Goal: Task Accomplishment & Management: Complete application form

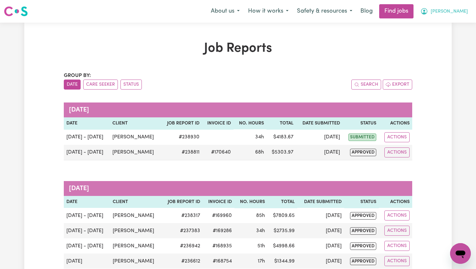
click at [467, 12] on button "[PERSON_NAME]" at bounding box center [444, 12] width 56 height 14
click at [458, 35] on link "My Dashboard" at bounding box center [446, 37] width 51 height 12
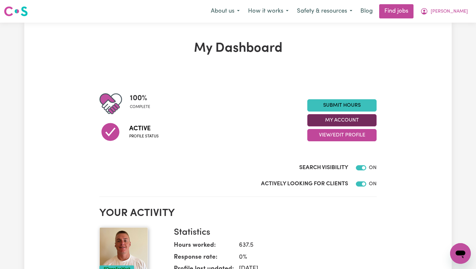
click at [361, 120] on button "My Account" at bounding box center [341, 120] width 69 height 12
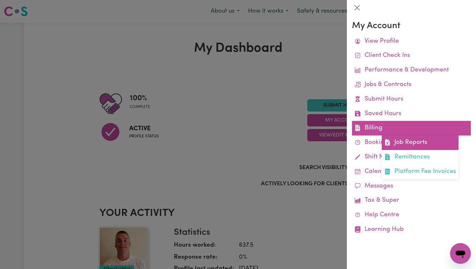
click at [421, 142] on link "Job Reports" at bounding box center [420, 143] width 77 height 15
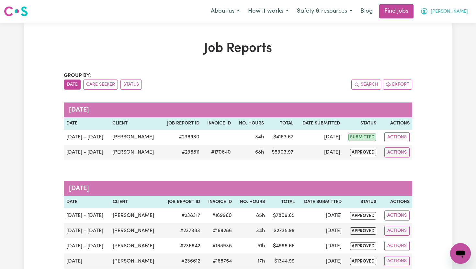
click at [463, 12] on span "[PERSON_NAME]" at bounding box center [449, 11] width 37 height 7
click at [416, 5] on button "[PERSON_NAME]" at bounding box center [444, 12] width 56 height 14
click at [467, 12] on span "[PERSON_NAME]" at bounding box center [449, 11] width 37 height 7
click at [443, 34] on link "My Dashboard" at bounding box center [446, 37] width 51 height 12
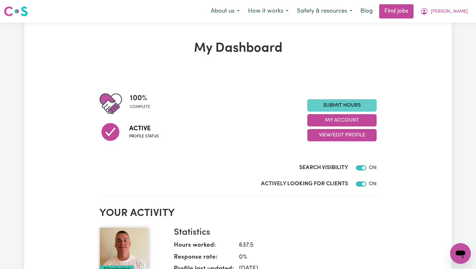
click at [353, 107] on link "Submit Hours" at bounding box center [341, 105] width 69 height 12
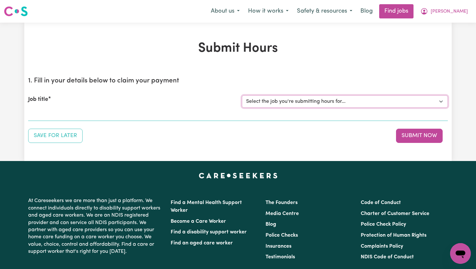
click at [356, 103] on select "Select the job you're submitting hours for... [[PERSON_NAME]] Support Worker To…" at bounding box center [345, 102] width 206 height 12
select select "14121"
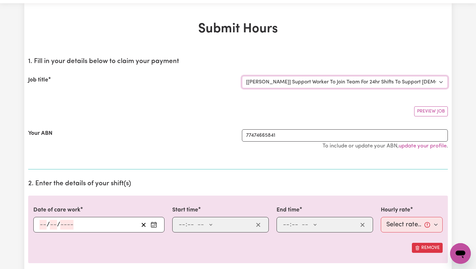
scroll to position [20, 0]
click at [156, 228] on icon "Enter the date of care work" at bounding box center [154, 224] width 6 height 6
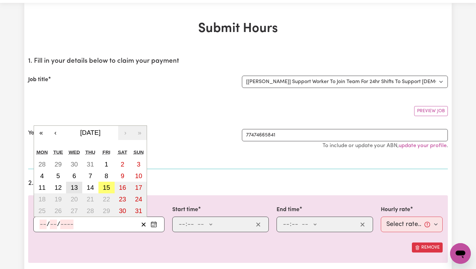
click at [74, 190] on abbr "13" at bounding box center [74, 187] width 7 height 7
type input "[DATE]"
type input "13"
type input "8"
type input "2025"
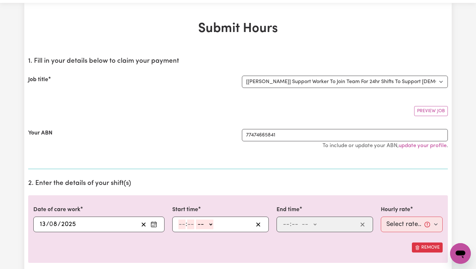
click at [185, 225] on input "number" at bounding box center [181, 225] width 7 height 10
type input "6"
type input "00"
click at [213, 225] on div "6 : 00 -- AM PM" at bounding box center [215, 225] width 75 height 10
click at [211, 226] on select "-- AM PM" at bounding box center [203, 225] width 17 height 10
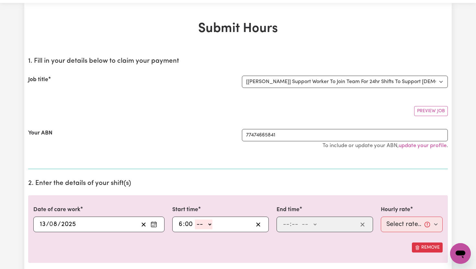
select select "am"
type input "06:00"
type input "0"
click at [286, 227] on input "number" at bounding box center [286, 225] width 7 height 10
type input "8"
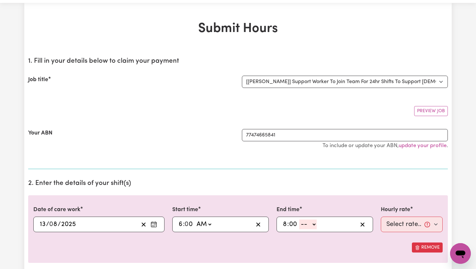
type input "00"
click at [315, 226] on select "-- AM PM" at bounding box center [307, 225] width 17 height 10
select select "pm"
type input "20:00"
type input "0"
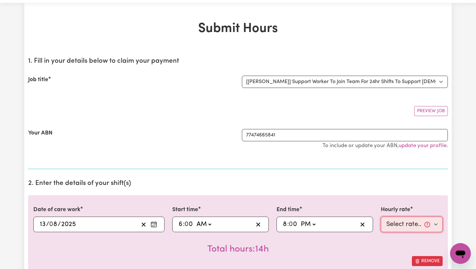
click at [435, 223] on select "Select rate... $65.21 (Weekday) $91.76 ([DATE]) $118.32 ([DATE]) $144.87 (Publi…" at bounding box center [412, 225] width 62 height 16
select select "65.21-Weekday"
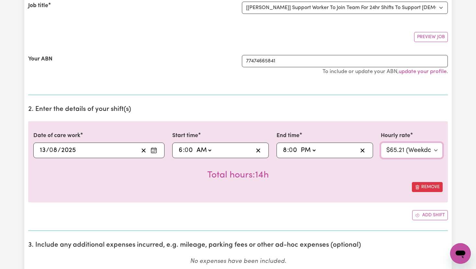
scroll to position [96, 0]
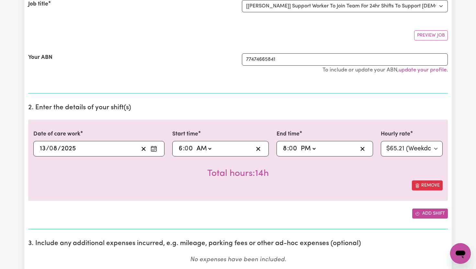
click at [428, 213] on button "Add shift" at bounding box center [430, 214] width 36 height 10
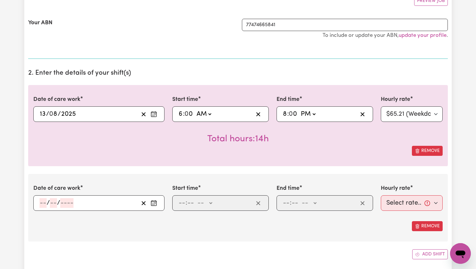
scroll to position [136, 0]
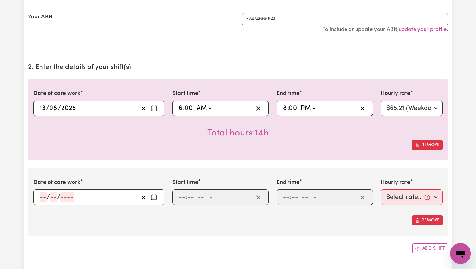
click at [153, 197] on icon "Enter the date of care work" at bounding box center [154, 197] width 6 height 6
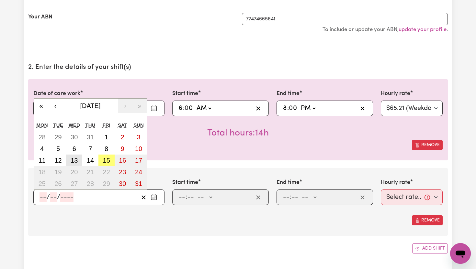
click at [76, 162] on abbr "13" at bounding box center [74, 160] width 7 height 7
type input "[DATE]"
type input "13"
type input "8"
type input "2025"
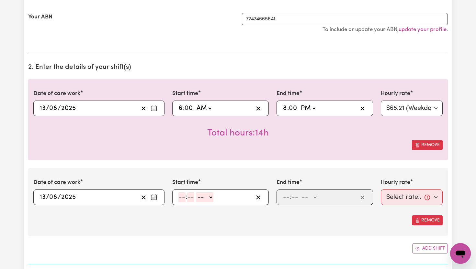
click at [185, 200] on input "number" at bounding box center [181, 198] width 7 height 10
type input "8"
type input "00"
click at [211, 200] on select "-- AM PM" at bounding box center [203, 198] width 17 height 10
select select "pm"
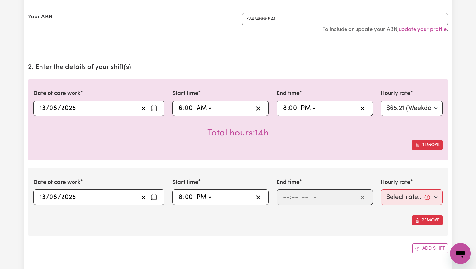
type input "20:00"
type input "0"
click at [288, 196] on input "number" at bounding box center [286, 198] width 7 height 10
type input "10"
type input "0"
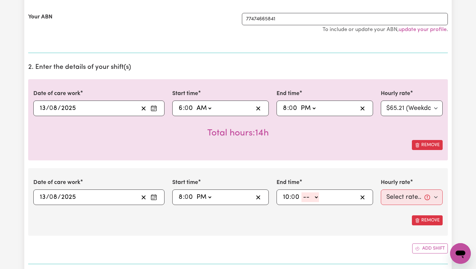
click at [317, 197] on select "-- AM PM" at bounding box center [309, 198] width 17 height 10
select select "pm"
type input "22:00"
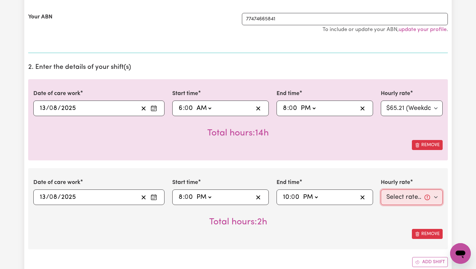
click at [437, 197] on select "Select rate... $65.21 (Weekday) $91.76 ([DATE]) $118.32 ([DATE]) $144.87 (Publi…" at bounding box center [412, 198] width 62 height 16
select select "71.85-EveningCare"
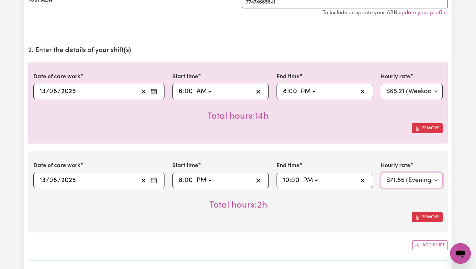
scroll to position [164, 0]
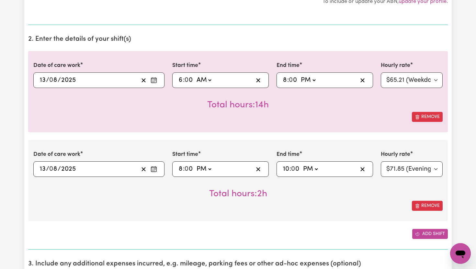
click at [423, 238] on button "Add shift" at bounding box center [430, 234] width 36 height 10
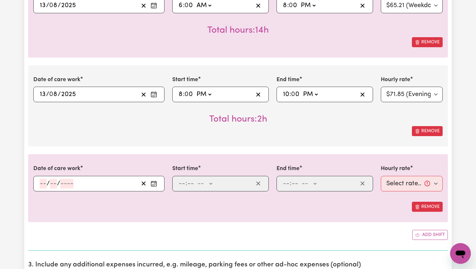
scroll to position [241, 0]
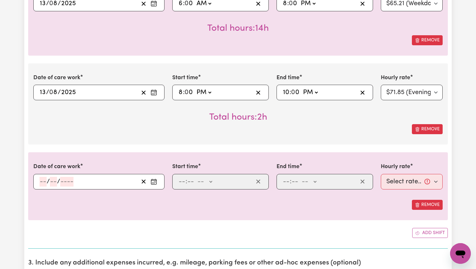
click at [153, 183] on icon "Enter the date of care work" at bounding box center [154, 182] width 6 height 6
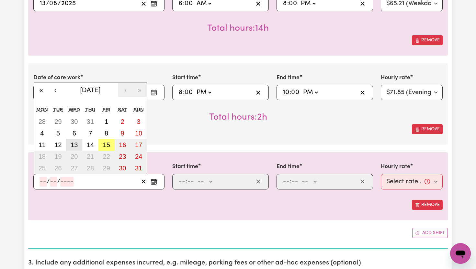
click at [75, 145] on abbr "13" at bounding box center [74, 144] width 7 height 7
type input "[DATE]"
type input "13"
type input "8"
type input "2025"
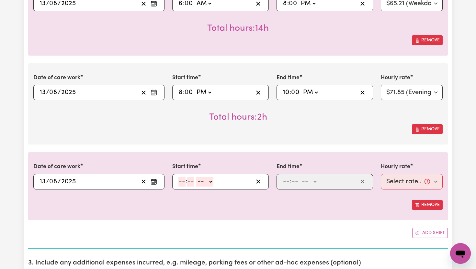
click at [185, 181] on input "number" at bounding box center [181, 182] width 7 height 10
type input "10"
type input "0"
click at [211, 180] on select "-- AM PM" at bounding box center [205, 182] width 17 height 10
select select "pm"
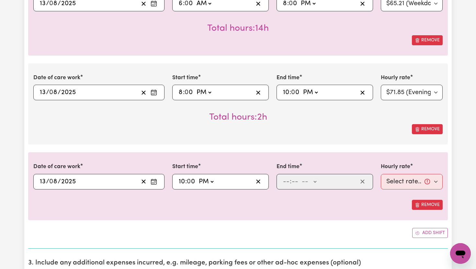
type input "22:00"
click at [288, 186] on input "number" at bounding box center [286, 182] width 7 height 10
type input "11"
type input "00"
click at [315, 181] on select "-- AM PM" at bounding box center [308, 182] width 17 height 10
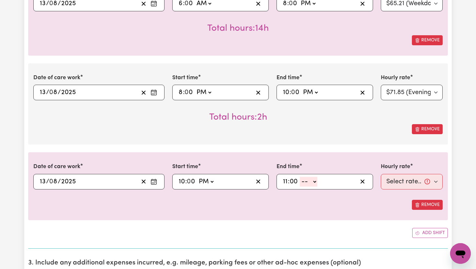
select select "pm"
type input "23:00"
type input "0"
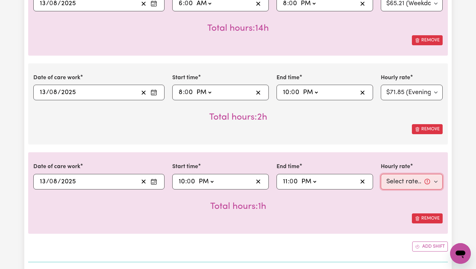
click at [435, 182] on select "Select rate... $65.21 (Weekday) $91.76 ([DATE]) $118.32 ([DATE]) $144.87 (Publi…" at bounding box center [412, 182] width 62 height 16
select select "276.32-Overnight"
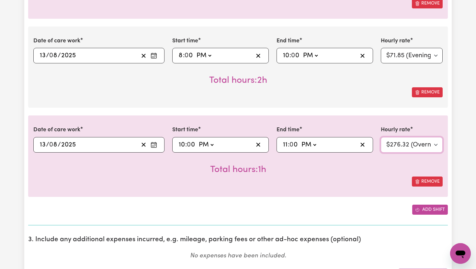
scroll to position [278, 0]
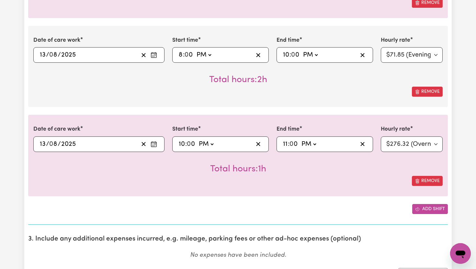
click at [439, 207] on button "Add shift" at bounding box center [430, 209] width 36 height 10
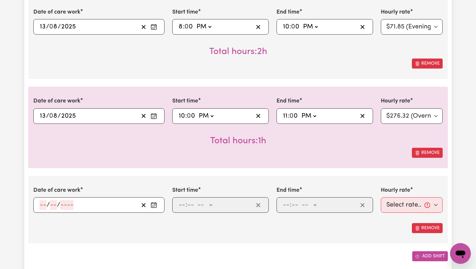
scroll to position [309, 0]
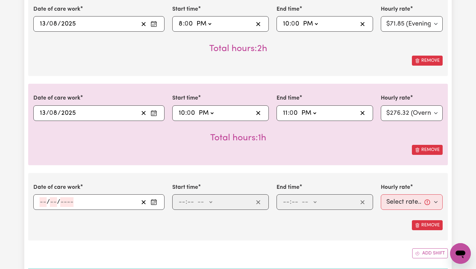
click at [155, 205] on icon "Enter the date of care work" at bounding box center [154, 202] width 6 height 6
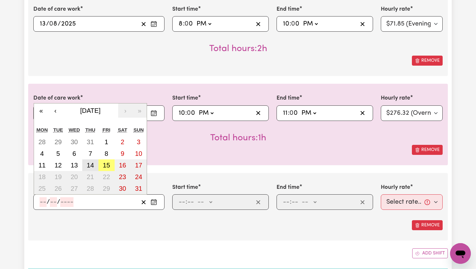
click at [90, 165] on abbr "14" at bounding box center [90, 165] width 7 height 7
type input "[DATE]"
type input "14"
type input "8"
type input "2025"
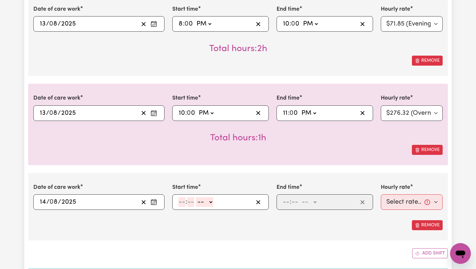
click at [183, 204] on input "number" at bounding box center [181, 202] width 7 height 10
type input "6"
type input "00"
click at [212, 200] on select "-- AM PM" at bounding box center [203, 202] width 17 height 10
select select "am"
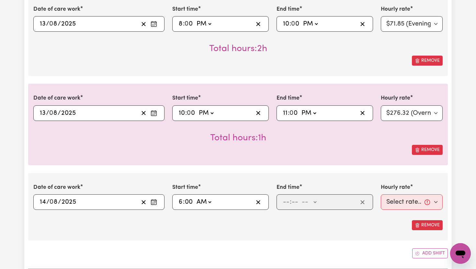
type input "06:00"
type input "0"
click at [287, 204] on input "number" at bounding box center [286, 202] width 7 height 10
type input "8"
type input "00"
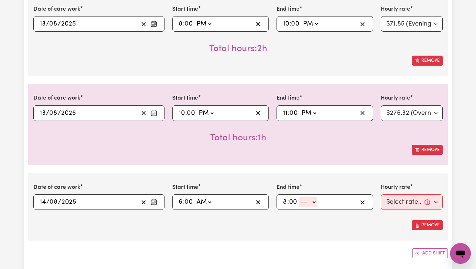
click at [315, 202] on select "-- AM PM" at bounding box center [307, 202] width 17 height 10
select select "pm"
type input "20:00"
type input "0"
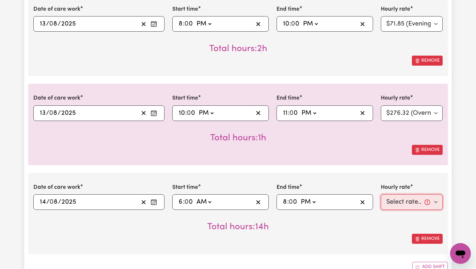
click at [435, 202] on select "Select rate... $65.21 (Weekday) $91.76 ([DATE]) $118.32 ([DATE]) $144.87 (Publi…" at bounding box center [412, 203] width 62 height 16
select select "65.21-Weekday"
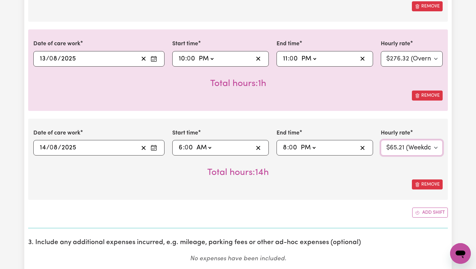
scroll to position [365, 0]
click at [433, 213] on button "Add shift" at bounding box center [430, 212] width 36 height 10
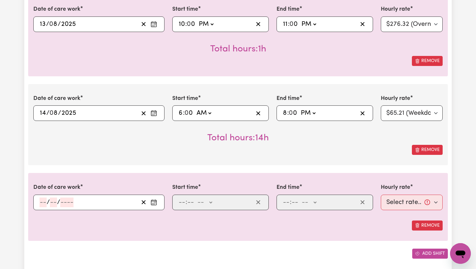
scroll to position [400, 0]
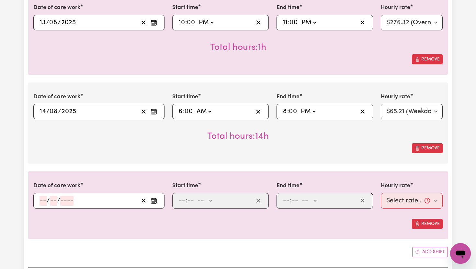
click at [156, 202] on icon "Enter the date of care work" at bounding box center [154, 201] width 6 height 6
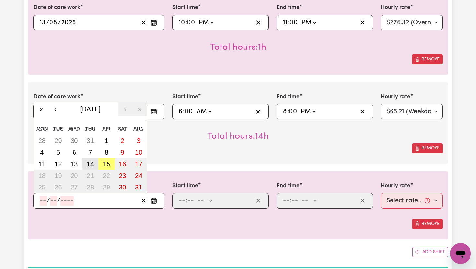
click at [85, 161] on button "14" at bounding box center [90, 164] width 16 height 12
type input "[DATE]"
type input "14"
type input "8"
type input "2025"
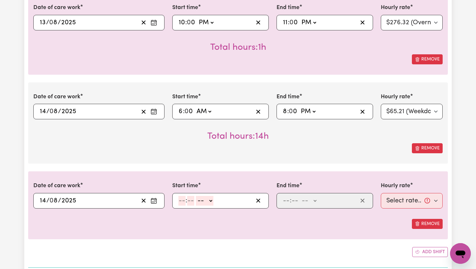
click at [184, 199] on input "number" at bounding box center [181, 201] width 7 height 10
type input "8"
type input "00"
click at [209, 205] on select "-- AM PM" at bounding box center [203, 201] width 17 height 10
select select "pm"
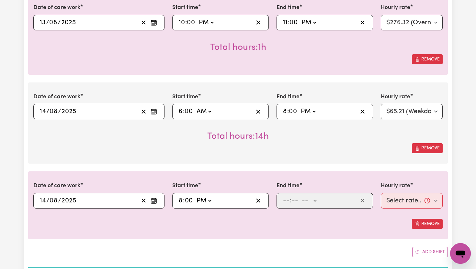
type input "20:00"
type input "0"
click at [289, 200] on input "number" at bounding box center [286, 201] width 7 height 10
type input "10"
type input "0"
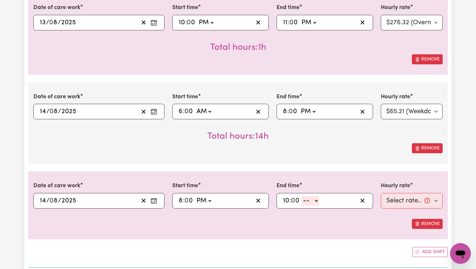
click at [317, 197] on select "-- AM PM" at bounding box center [309, 201] width 17 height 10
select select "pm"
type input "22:00"
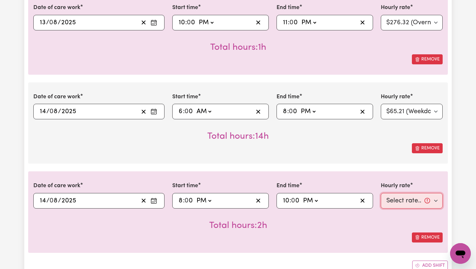
click at [437, 199] on select "Select rate... $65.21 (Weekday) $91.76 ([DATE]) $118.32 ([DATE]) $144.87 (Publi…" at bounding box center [412, 201] width 62 height 16
select select "71.85-EveningCare"
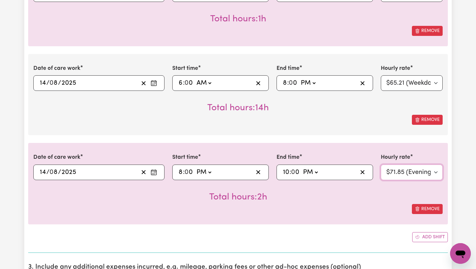
scroll to position [432, 0]
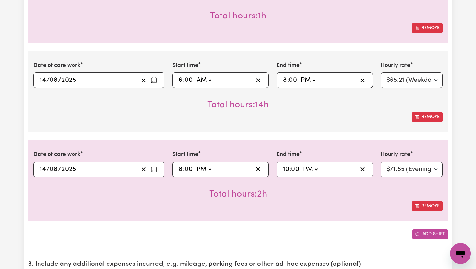
click at [438, 235] on button "Add shift" at bounding box center [430, 235] width 36 height 10
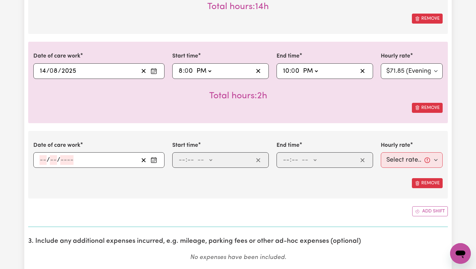
scroll to position [531, 0]
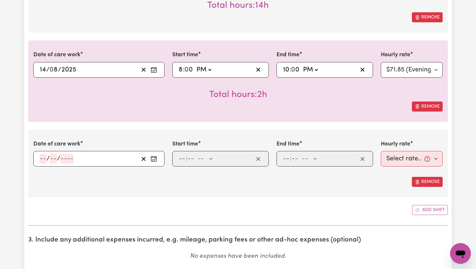
click at [153, 161] on icon "Enter the date of care work" at bounding box center [154, 159] width 6 height 6
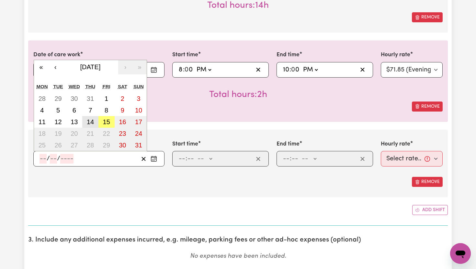
click at [95, 125] on button "14" at bounding box center [90, 122] width 16 height 12
type input "[DATE]"
type input "14"
type input "8"
type input "2025"
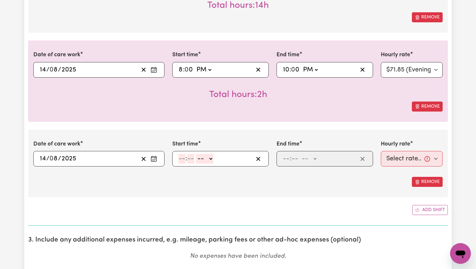
click at [185, 159] on input "number" at bounding box center [181, 159] width 7 height 10
type input "10"
type input "0"
click at [210, 158] on select "-- AM PM" at bounding box center [205, 159] width 17 height 10
select select "pm"
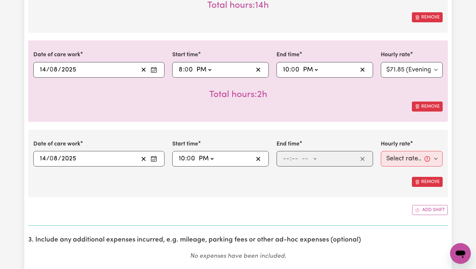
type input "22:00"
click at [288, 159] on input "number" at bounding box center [286, 159] width 7 height 10
type input "11"
type input "00"
click at [312, 158] on select "-- AM PM" at bounding box center [308, 159] width 17 height 10
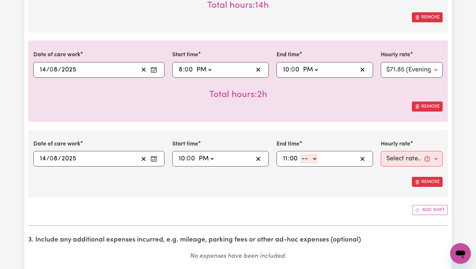
select select "pm"
type input "23:00"
type input "0"
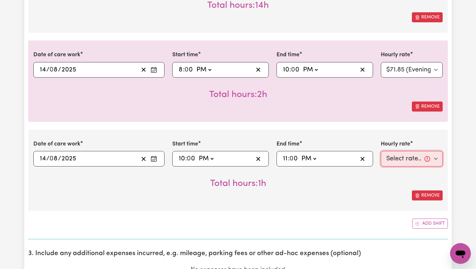
click at [435, 160] on select "Select rate... $65.21 (Weekday) $91.76 ([DATE]) $118.32 ([DATE]) $144.87 (Publi…" at bounding box center [412, 159] width 62 height 16
select select "276.32-Overnight"
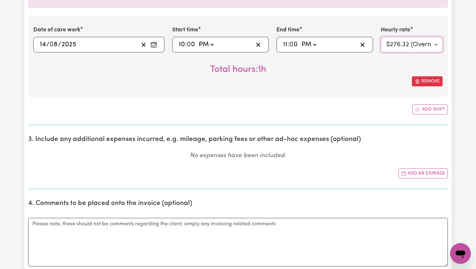
scroll to position [646, 0]
click at [417, 174] on button "Add an expense" at bounding box center [423, 173] width 50 height 10
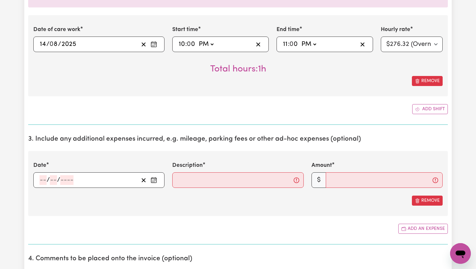
click at [154, 179] on icon "Enter the date of expense" at bounding box center [153, 179] width 5 height 0
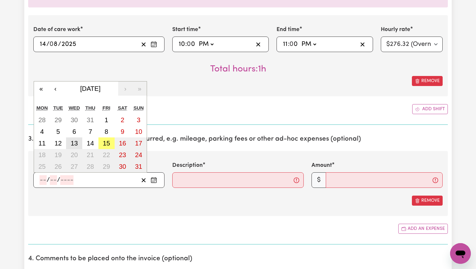
click at [76, 145] on abbr "13" at bounding box center [74, 143] width 7 height 7
type input "[DATE]"
type input "13"
type input "8"
type input "2025"
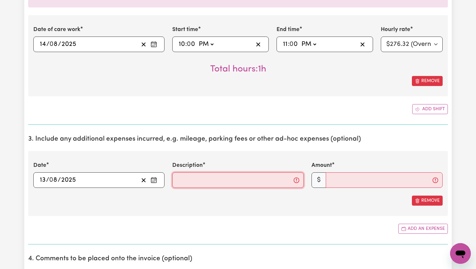
click at [192, 181] on input "Description" at bounding box center [237, 181] width 131 height 16
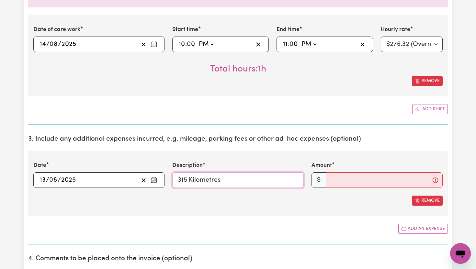
type input "315 Kilometres"
click at [359, 177] on input "Amount" at bounding box center [384, 181] width 117 height 16
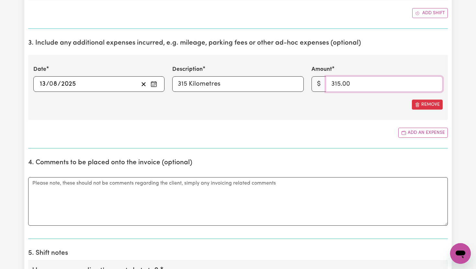
scroll to position [746, 0]
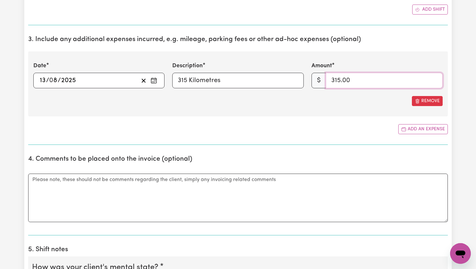
type input "315.00"
click at [186, 206] on textarea "Comments" at bounding box center [238, 198] width 420 height 49
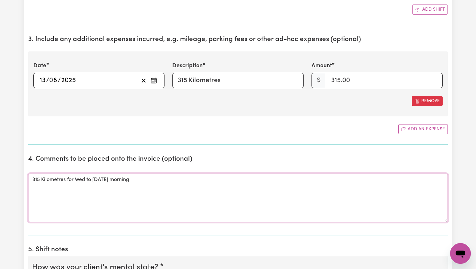
click at [99, 181] on textarea "315 Kilometres for Wed to [DATE] morning" at bounding box center [238, 198] width 420 height 49
click at [94, 180] on textarea "315 Kilometres for Wed to [DATE] morning" at bounding box center [238, 198] width 420 height 49
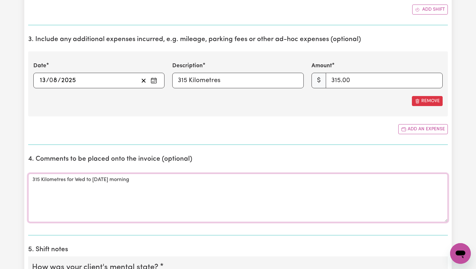
click at [85, 181] on textarea "315 Kilometres for Wed to [DATE] morning" at bounding box center [238, 198] width 420 height 49
click at [161, 183] on textarea "315 Kilometres for [DATE] to [DATE] morning" at bounding box center [238, 198] width 420 height 49
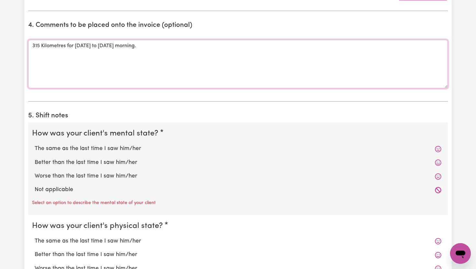
scroll to position [882, 0]
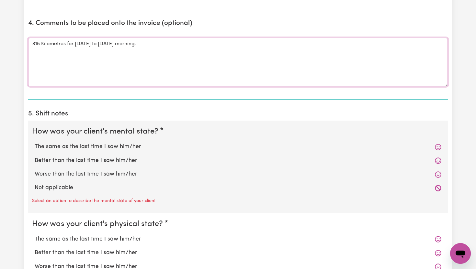
type textarea "315 Kilometres for [DATE] to [DATE] morning."
click at [80, 147] on label "The same as the last time I saw him/her" at bounding box center [238, 147] width 407 height 8
click at [35, 143] on input "The same as the last time I saw him/her" at bounding box center [34, 142] width 0 height 0
radio input "true"
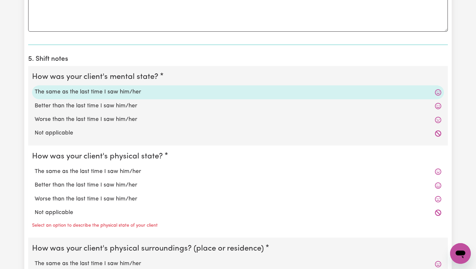
scroll to position [932, 0]
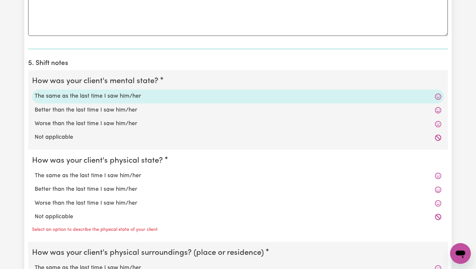
click at [70, 123] on label "Worse than the last time I saw him/her" at bounding box center [238, 124] width 407 height 8
click at [35, 120] on input "Worse than the last time I saw him/her" at bounding box center [34, 119] width 0 height 0
radio input "true"
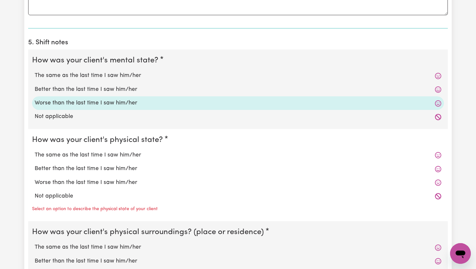
scroll to position [956, 0]
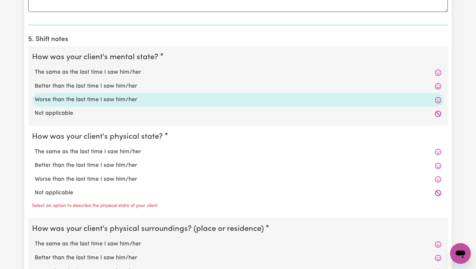
click at [87, 72] on label "The same as the last time I saw him/her" at bounding box center [238, 72] width 407 height 8
click at [35, 68] on input "The same as the last time I saw him/her" at bounding box center [34, 68] width 0 height 0
radio input "true"
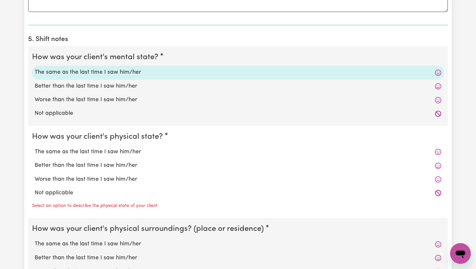
click at [74, 152] on label "The same as the last time I saw him/her" at bounding box center [238, 152] width 407 height 8
click at [35, 148] on input "The same as the last time I saw him/her" at bounding box center [34, 148] width 0 height 0
radio input "true"
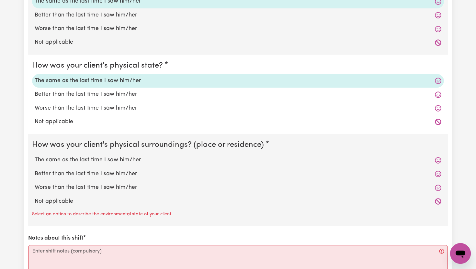
scroll to position [1029, 0]
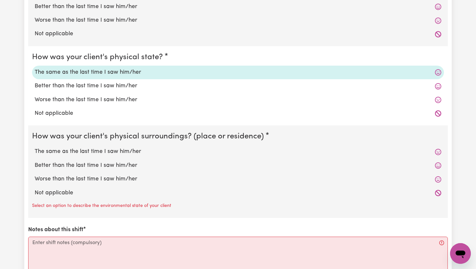
click at [74, 152] on label "The same as the last time I saw him/her" at bounding box center [238, 152] width 407 height 8
click at [35, 148] on input "The same as the last time I saw him/her" at bounding box center [34, 147] width 0 height 0
radio input "true"
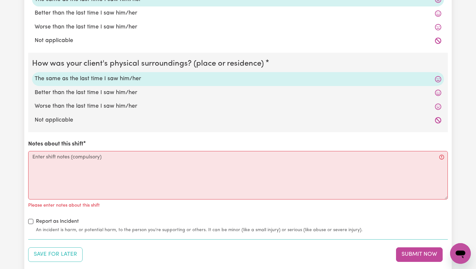
scroll to position [1111, 0]
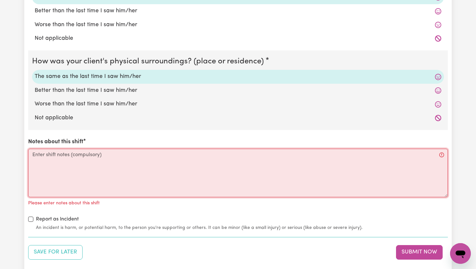
click at [67, 162] on textarea "Notes about this shift" at bounding box center [238, 173] width 420 height 49
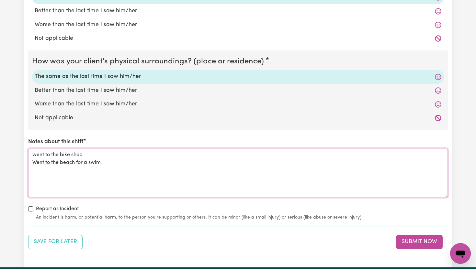
click at [37, 154] on textarea "went to the bike shop Went to the beach for a swim" at bounding box center [238, 173] width 420 height 49
click at [113, 161] on textarea "Went to the bike shop Went to the beach for a swim" at bounding box center [238, 173] width 420 height 49
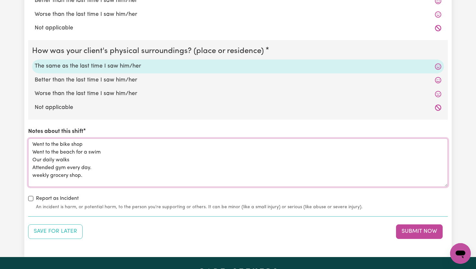
scroll to position [1121, 0]
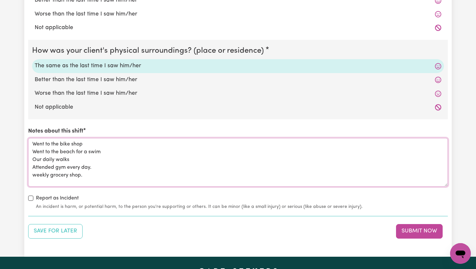
click at [83, 144] on textarea "Went to the bike shop Went to the beach for a swim Our daily walks Attended gym…" at bounding box center [238, 162] width 420 height 49
click at [104, 153] on textarea "Went to the bike shop, [PERSON_NAME] needed to get some parts. Went to the beac…" at bounding box center [238, 162] width 420 height 49
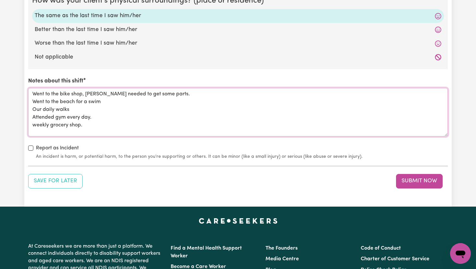
scroll to position [1172, 0]
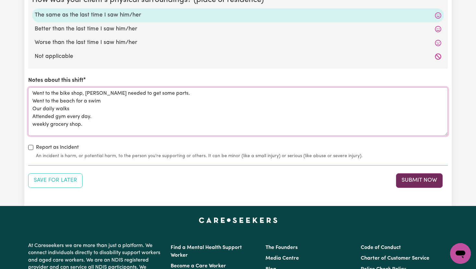
type textarea "Went to the bike shop, [PERSON_NAME] needed to get some parts. Went to the beac…"
click at [417, 180] on button "Submit Now" at bounding box center [419, 181] width 47 height 14
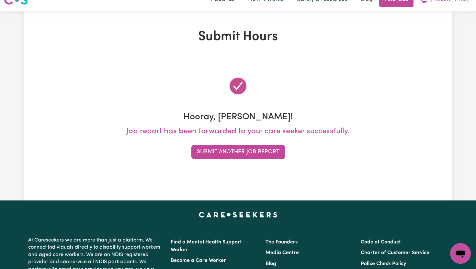
scroll to position [0, 0]
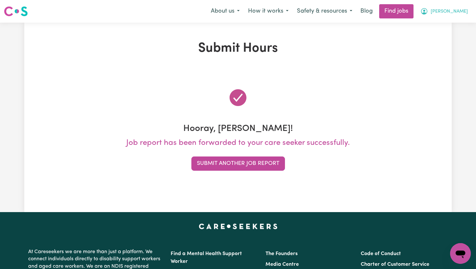
click at [466, 11] on button "[PERSON_NAME]" at bounding box center [444, 12] width 56 height 14
click at [438, 39] on link "My Dashboard" at bounding box center [446, 37] width 51 height 12
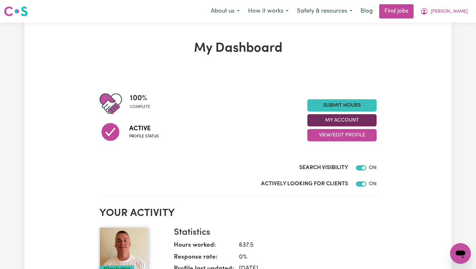
click at [348, 121] on button "My Account" at bounding box center [341, 120] width 69 height 12
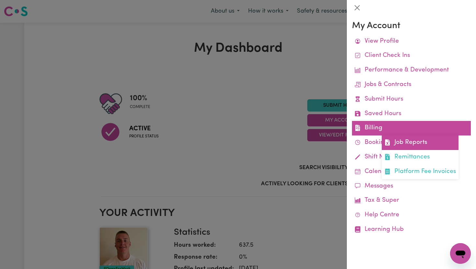
click at [417, 141] on link "Job Reports" at bounding box center [420, 143] width 77 height 15
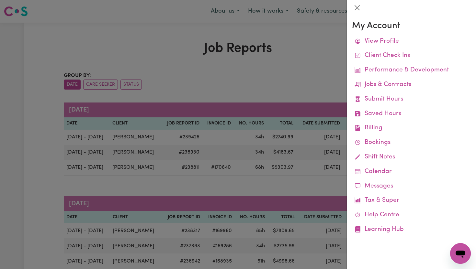
click at [311, 73] on div at bounding box center [238, 134] width 476 height 269
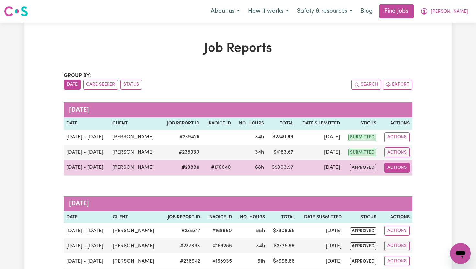
click at [397, 171] on button "Actions" at bounding box center [396, 168] width 25 height 10
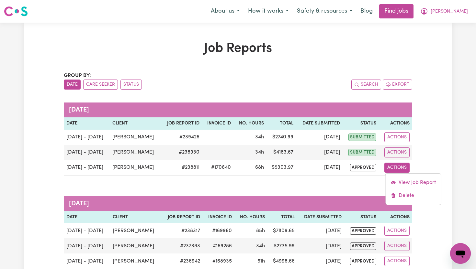
click at [457, 13] on button "[PERSON_NAME]" at bounding box center [444, 12] width 56 height 14
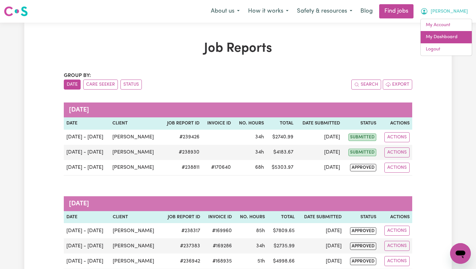
click at [452, 37] on link "My Dashboard" at bounding box center [446, 37] width 51 height 12
